Goal: Find specific page/section: Find specific page/section

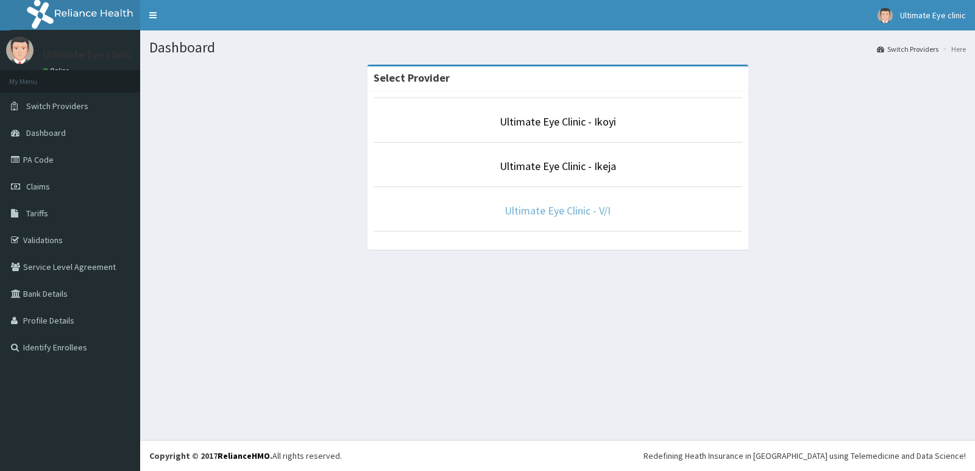
click at [571, 207] on link "Ultimate Eye Clinic - V/I" at bounding box center [558, 211] width 106 height 14
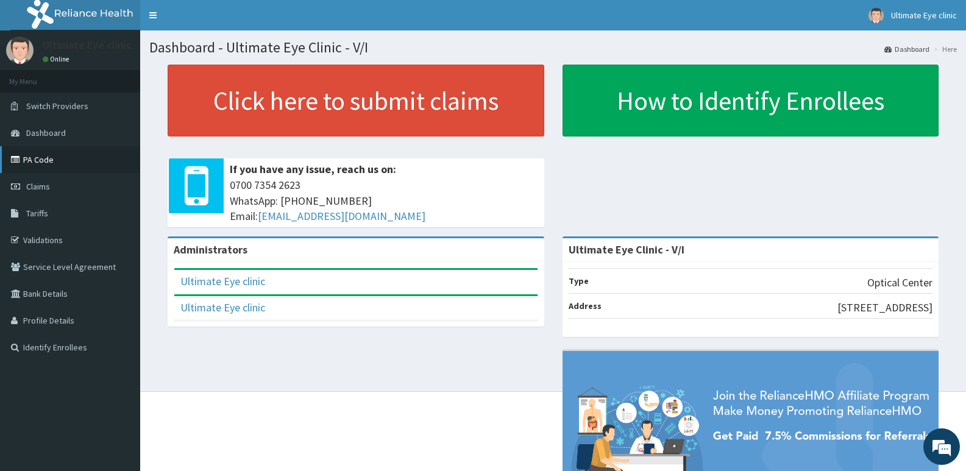
click at [51, 157] on link "PA Code" at bounding box center [70, 159] width 140 height 27
click at [43, 213] on span "Tariffs" at bounding box center [37, 213] width 22 height 11
click at [39, 214] on span "Tariffs" at bounding box center [37, 213] width 22 height 11
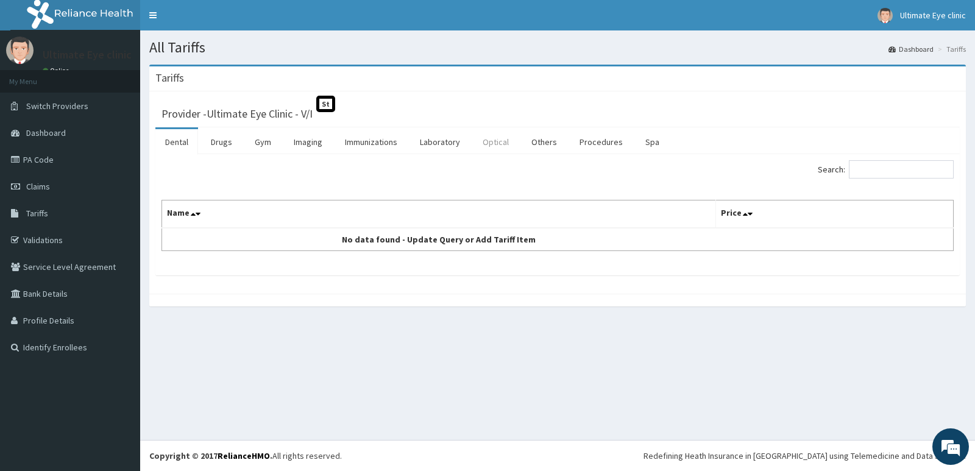
click at [498, 143] on link "Optical" at bounding box center [496, 142] width 46 height 26
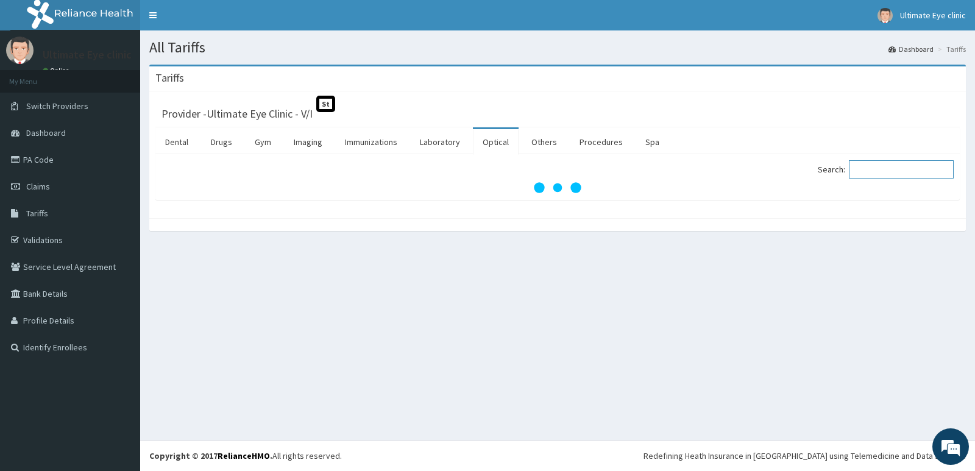
click at [878, 172] on input "Search:" at bounding box center [901, 169] width 105 height 18
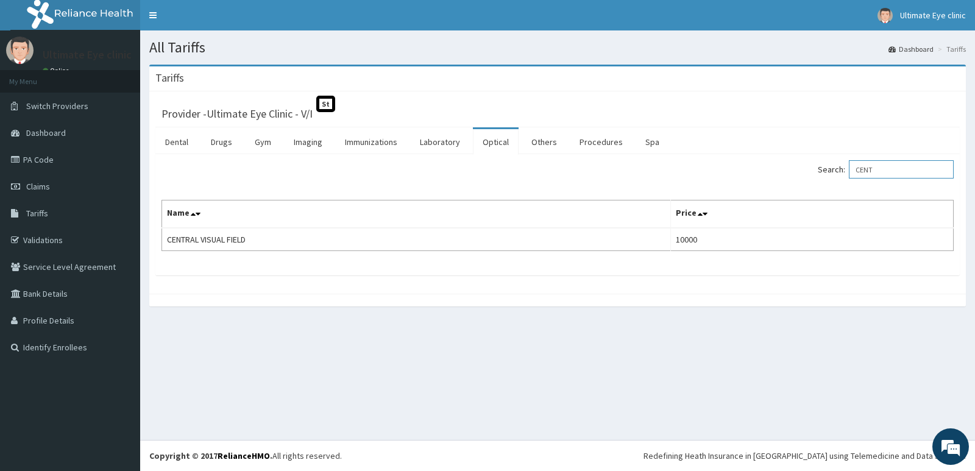
type input "CENT"
click at [48, 154] on link "PA Code" at bounding box center [70, 159] width 140 height 27
